Goal: Transaction & Acquisition: Purchase product/service

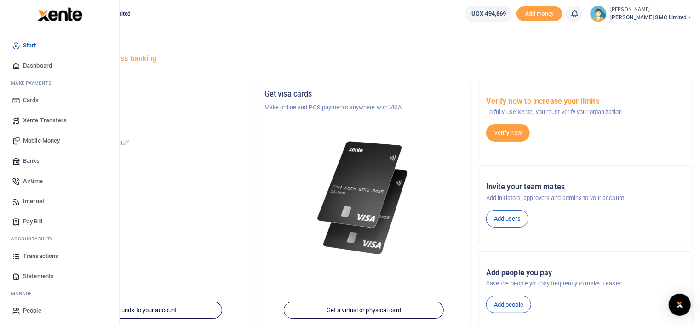
click at [35, 250] on link "Transactions" at bounding box center [59, 256] width 104 height 20
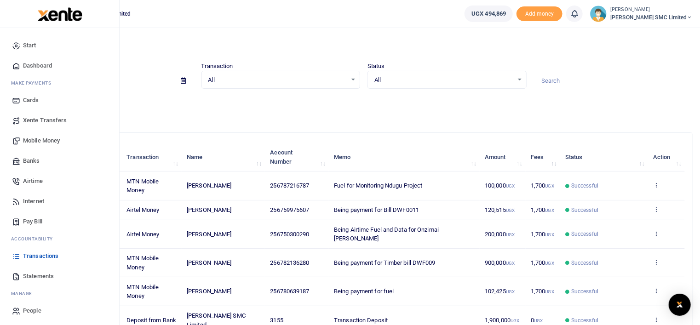
click at [42, 140] on span "Mobile Money" at bounding box center [41, 140] width 37 height 9
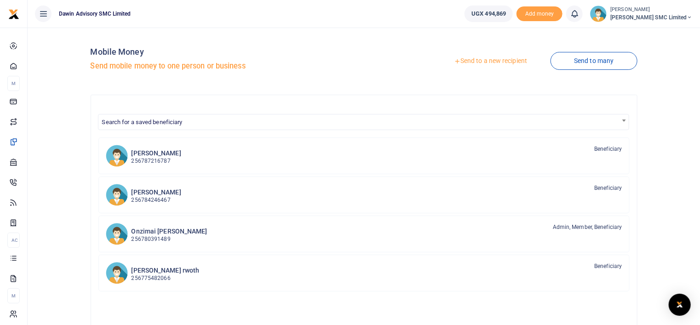
click at [474, 62] on link "Send to a new recipient" at bounding box center [490, 61] width 120 height 17
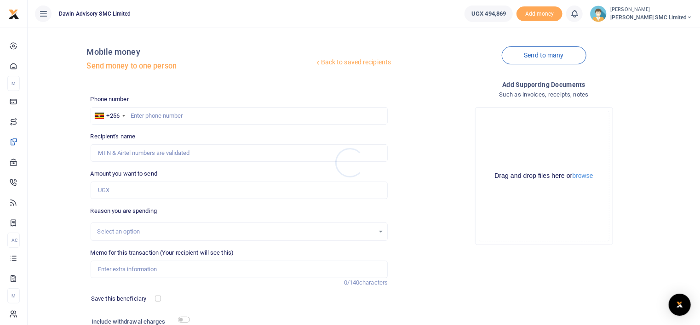
click at [156, 114] on div at bounding box center [350, 162] width 700 height 325
click at [145, 115] on input "text" at bounding box center [239, 115] width 297 height 17
click at [130, 115] on input "72237232" at bounding box center [239, 115] width 297 height 17
type input "772237232"
type input "Gloria Kisakye"
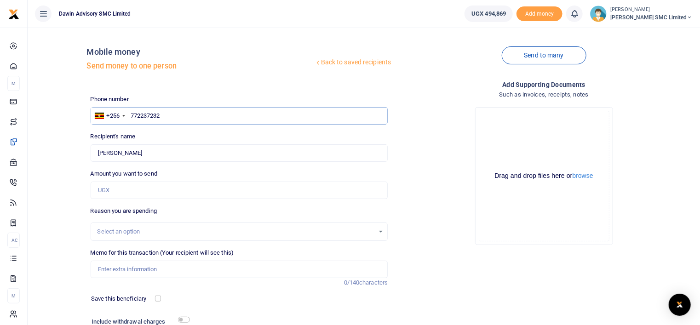
type input "772237232"
click at [133, 185] on input "Amount you want to send" at bounding box center [239, 190] width 297 height 17
type input "21,000"
click at [395, 242] on div "Drop your files here Drag and drop files here or browse Powered by Uppy" at bounding box center [543, 176] width 297 height 153
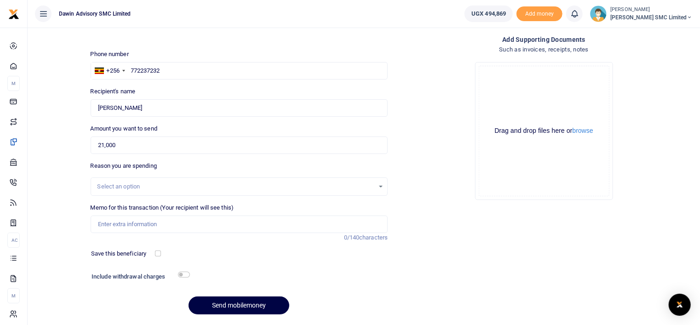
scroll to position [73, 0]
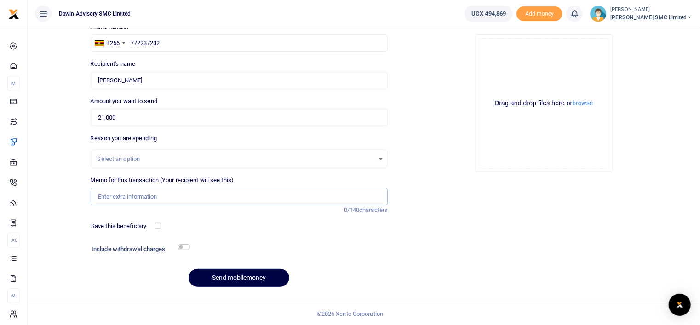
click at [135, 196] on input "Memo for this transaction (Your recipient will see this)" at bounding box center [239, 196] width 297 height 17
click at [201, 201] on input "Being payment for October salary" at bounding box center [239, 196] width 297 height 17
click at [193, 194] on input "Being payment for October salary" at bounding box center [239, 196] width 297 height 17
type input "Being payment for Car wash"
click at [225, 277] on button "Send mobilemoney" at bounding box center [238, 278] width 101 height 18
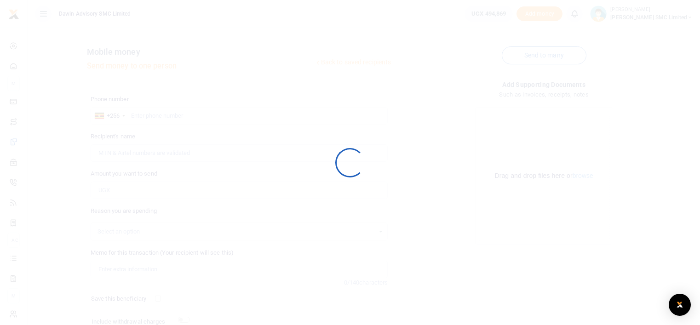
scroll to position [73, 0]
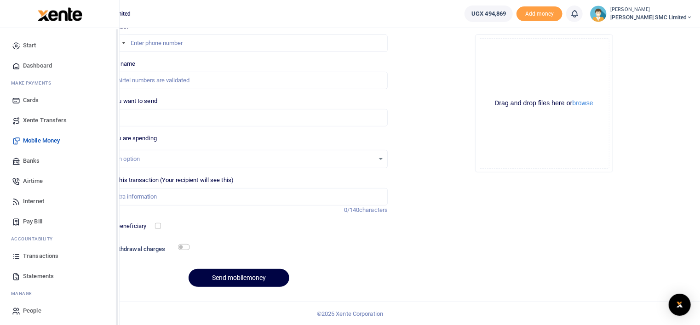
click at [35, 253] on span "Transactions" at bounding box center [40, 255] width 35 height 9
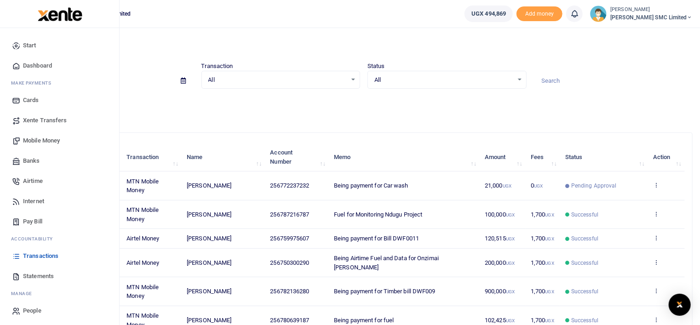
click at [51, 137] on span "Mobile Money" at bounding box center [41, 140] width 37 height 9
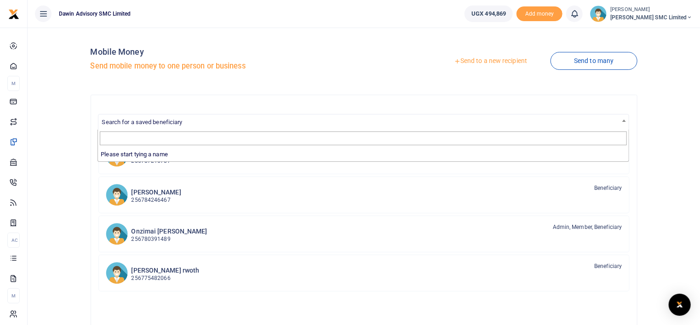
click at [182, 121] on span "Search for a saved beneficiary" at bounding box center [142, 122] width 80 height 7
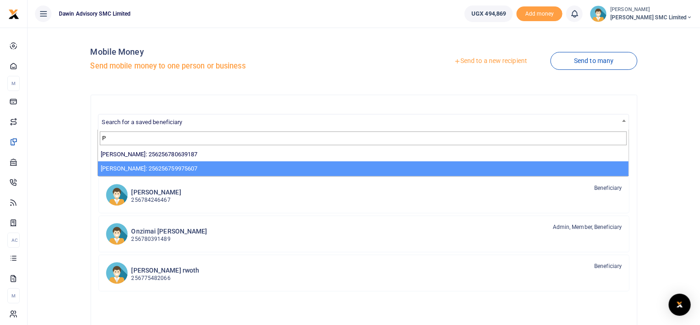
type input "P"
select select "13855"
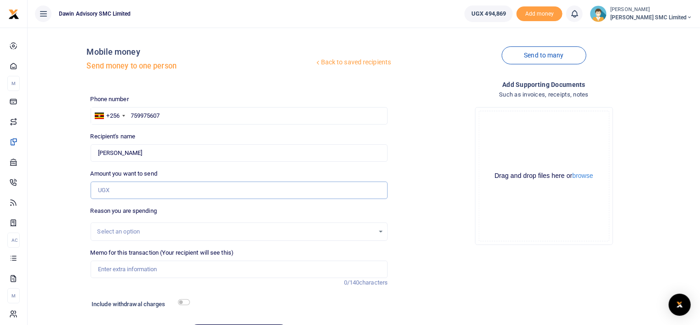
click at [123, 190] on input "Amount you want to send" at bounding box center [239, 190] width 297 height 17
type input "12,000"
click at [143, 266] on input "Memo for this transaction (Your recipient will see this)" at bounding box center [239, 269] width 297 height 17
click at [200, 269] on input "Being payment for December salary" at bounding box center [239, 269] width 297 height 17
type input "Being payment for December DWF0014 Sanding roll"
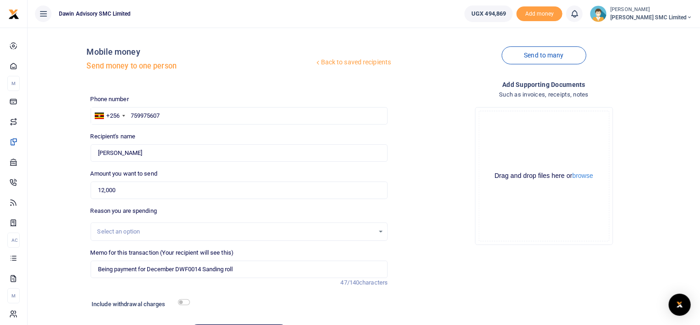
click at [427, 264] on div "Add supporting Documents Such as invoices, receipts, notes Drop your files here…" at bounding box center [543, 215] width 305 height 270
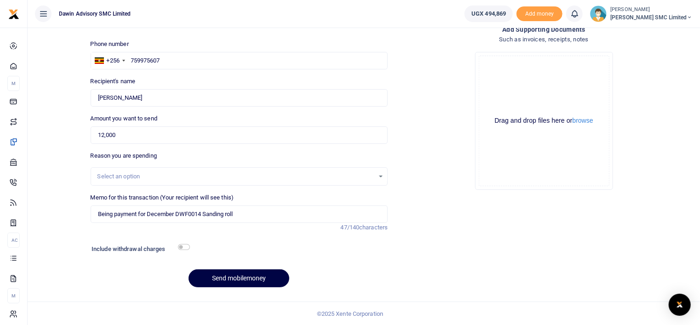
scroll to position [55, 0]
click at [185, 247] on input "checkbox" at bounding box center [184, 247] width 12 height 6
checkbox input "true"
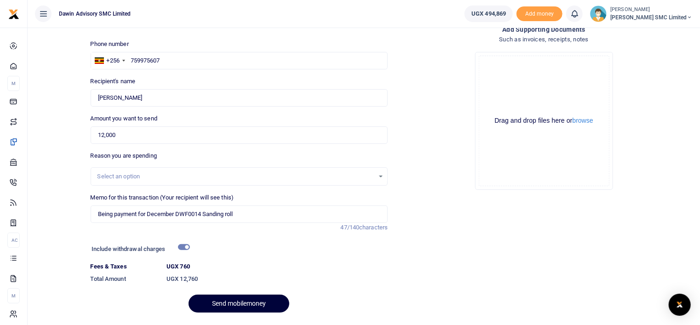
click at [224, 299] on button "Send mobilemoney" at bounding box center [238, 304] width 101 height 18
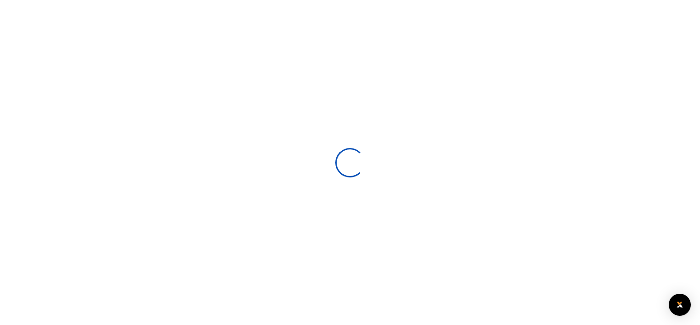
select select
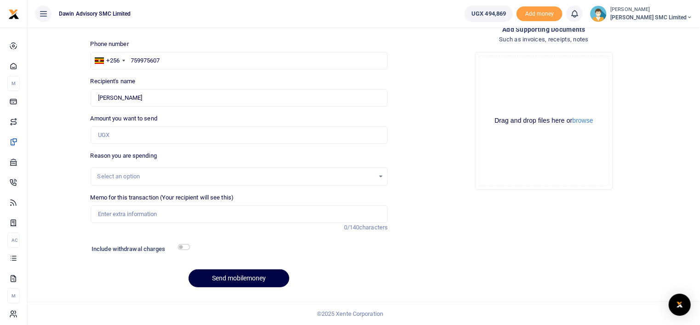
scroll to position [55, 0]
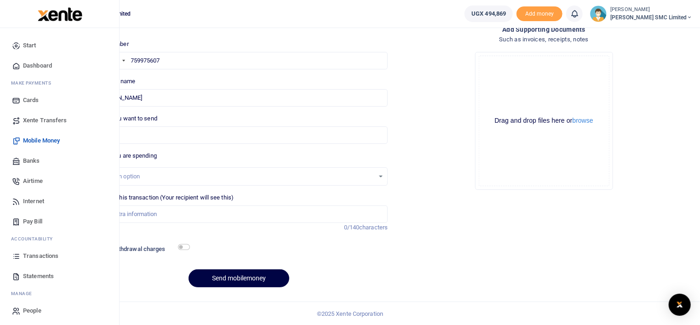
click at [42, 259] on span "Transactions" at bounding box center [40, 255] width 35 height 9
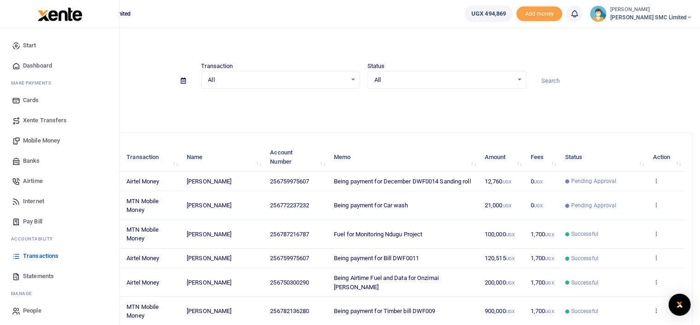
click at [37, 136] on span "Mobile Money" at bounding box center [41, 140] width 37 height 9
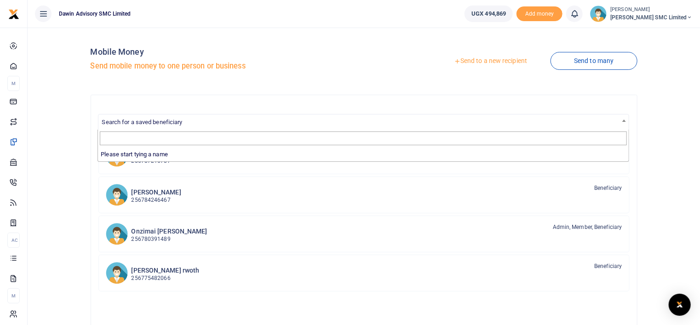
click at [233, 123] on span "Search for a saved beneficiary" at bounding box center [363, 121] width 530 height 14
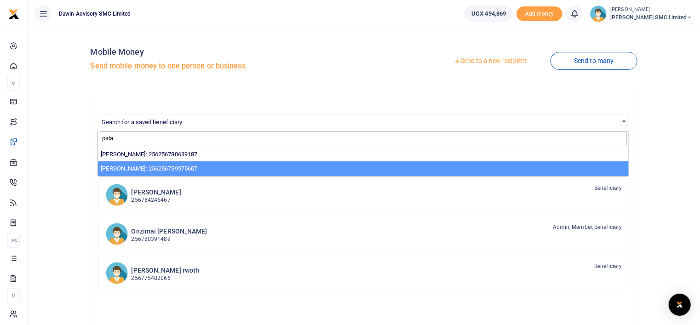
type input "pala"
select select "13855"
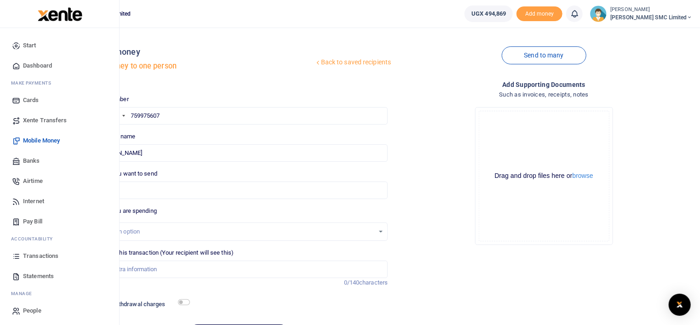
click at [39, 255] on span "Transactions" at bounding box center [40, 255] width 35 height 9
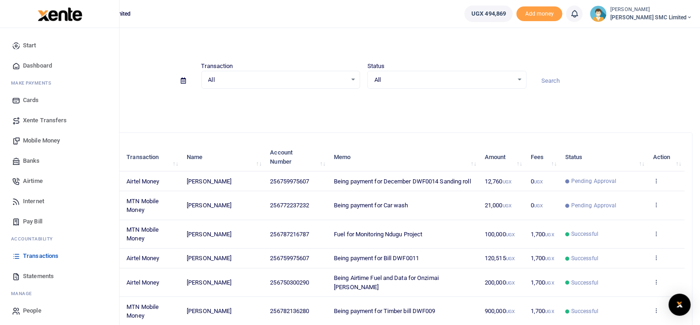
click at [46, 134] on link "Mobile Money" at bounding box center [59, 141] width 104 height 20
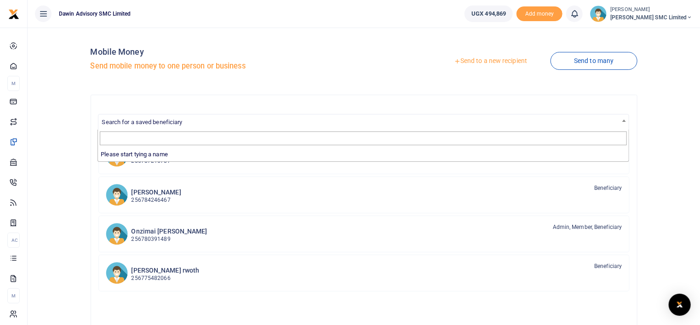
click at [177, 119] on span "Search for a saved beneficiary" at bounding box center [142, 122] width 80 height 7
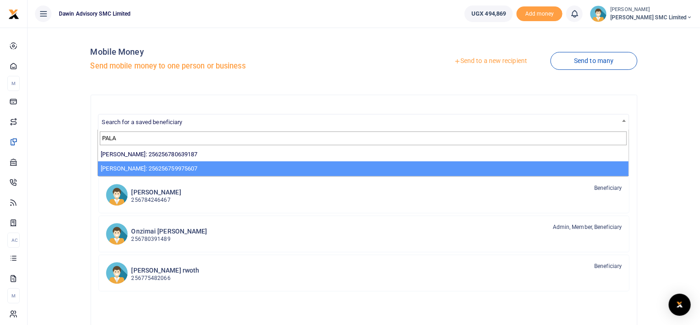
type input "PALA"
select select "13855"
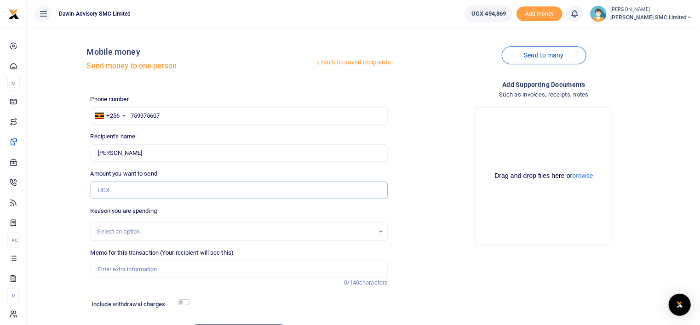
click at [114, 191] on input "Amount you want to send" at bounding box center [239, 190] width 297 height 17
type input "115,000"
click at [428, 206] on div "Drop your files here Drag and drop files here or browse Powered by Uppy" at bounding box center [543, 176] width 297 height 153
click at [157, 271] on input "Memo for this transaction (Your recipient will see this)" at bounding box center [239, 269] width 297 height 17
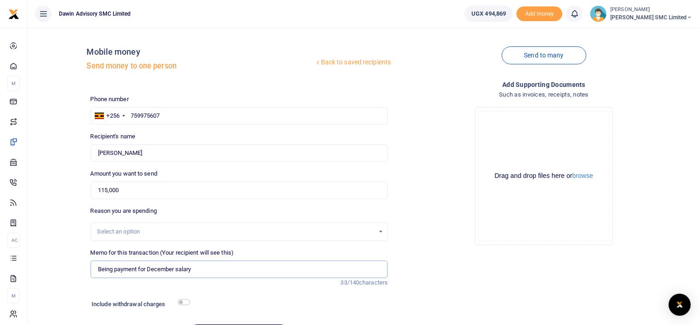
click at [196, 270] on input "Being payment for December salary" at bounding box center [239, 269] width 297 height 17
type input "Being payment for Bill DWF0015"
click at [187, 301] on input "checkbox" at bounding box center [184, 302] width 12 height 6
checkbox input "true"
click at [450, 291] on div "Add supporting Documents Such as invoices, receipts, notes Drop your files here…" at bounding box center [543, 228] width 305 height 296
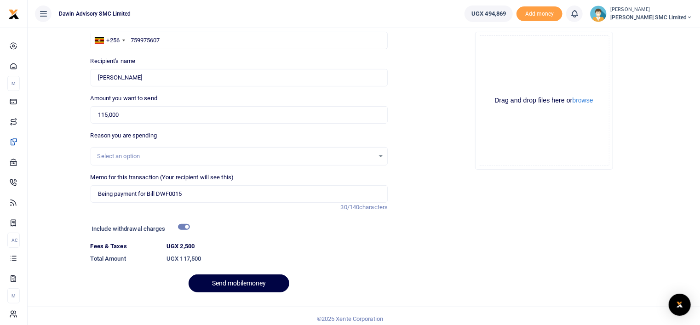
scroll to position [81, 0]
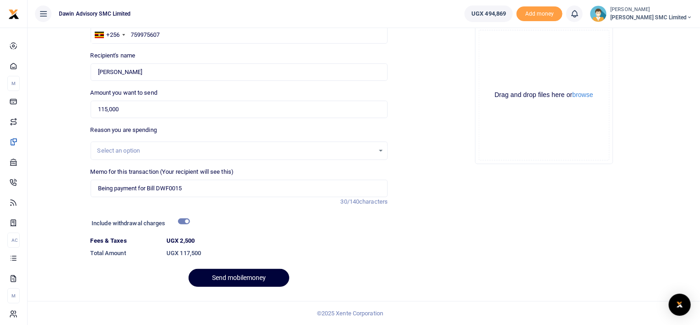
click at [253, 284] on button "Send mobilemoney" at bounding box center [238, 278] width 101 height 18
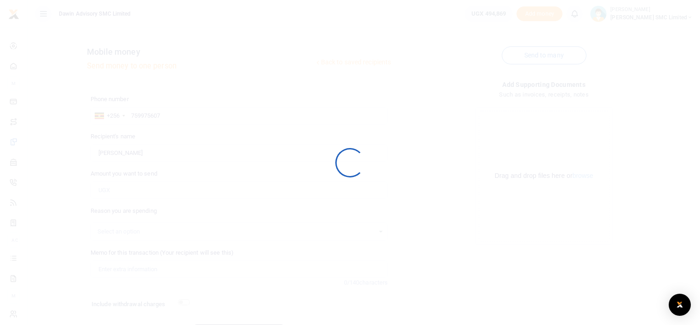
scroll to position [55, 0]
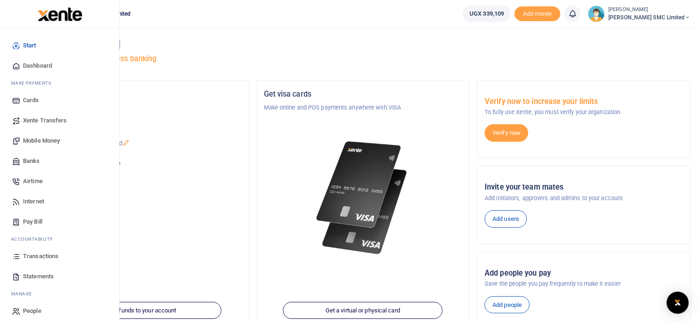
click at [51, 136] on link "Mobile Money" at bounding box center [59, 141] width 104 height 20
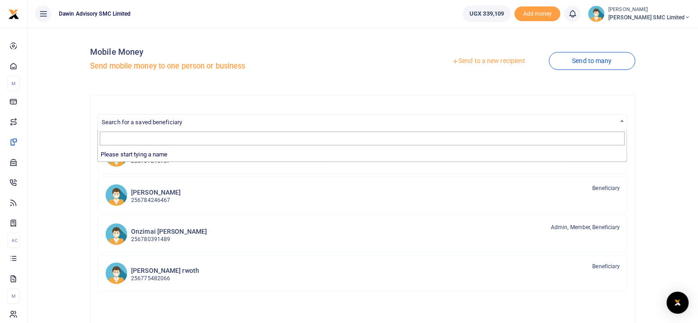
click at [177, 116] on span "Search for a saved beneficiary" at bounding box center [362, 121] width 529 height 14
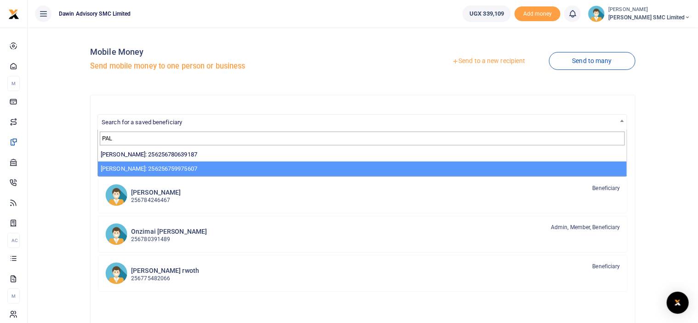
type input "PAL"
select select "13855"
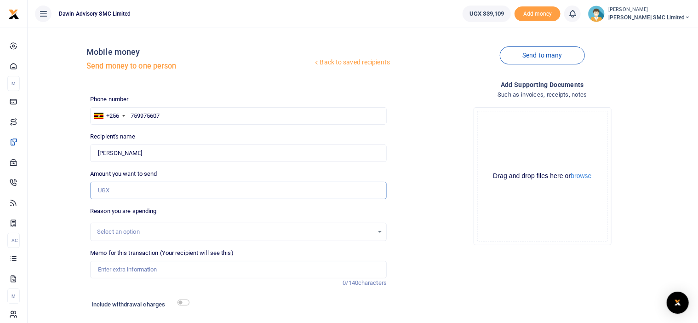
click at [113, 195] on input "Amount you want to send" at bounding box center [238, 190] width 296 height 17
type input "60,000"
click at [179, 275] on input "Memo for this transaction (Your recipient will see this)" at bounding box center [238, 269] width 296 height 17
click at [207, 271] on input "Being payment for December salary" at bounding box center [238, 269] width 296 height 17
type input "Being payment for Primer [PERSON_NAME] DWF0017"
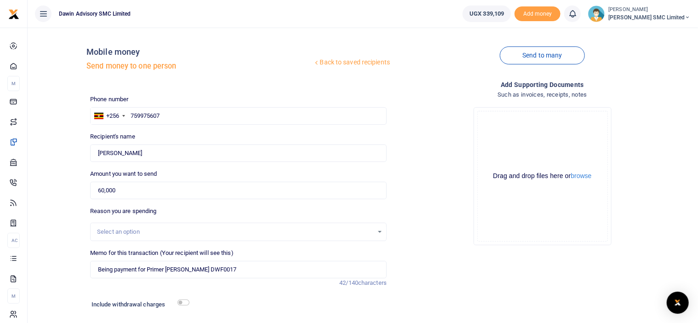
click at [184, 298] on div "Include withdrawal charges" at bounding box center [138, 305] width 101 height 15
click at [184, 300] on input "checkbox" at bounding box center [183, 302] width 12 height 6
checkbox input "true"
click at [433, 248] on div "Drop your files here Drag and drop files here or browse Powered by Uppy" at bounding box center [542, 176] width 296 height 153
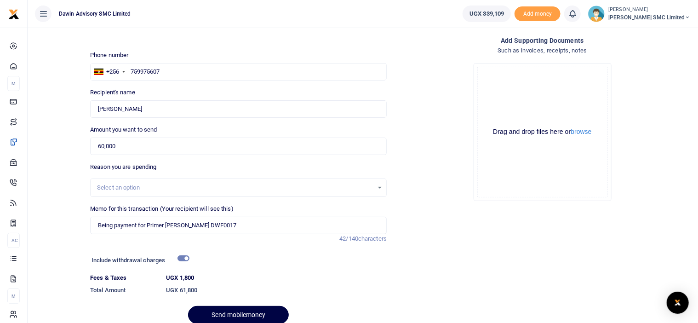
scroll to position [83, 0]
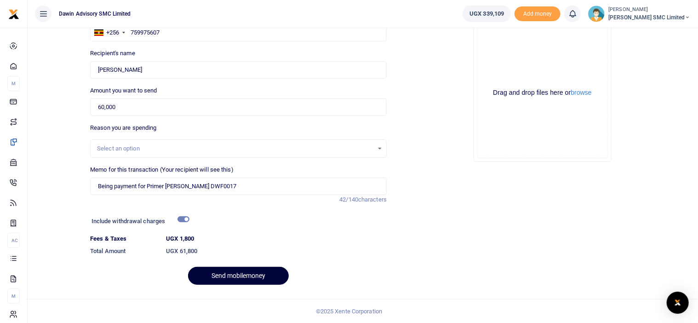
click at [230, 274] on button "Send mobilemoney" at bounding box center [238, 276] width 101 height 18
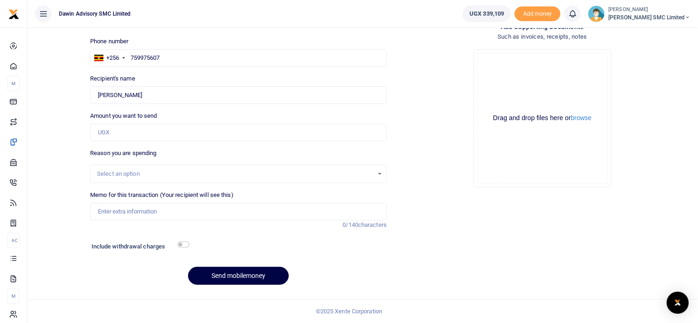
scroll to position [58, 0]
